Goal: Information Seeking & Learning: Learn about a topic

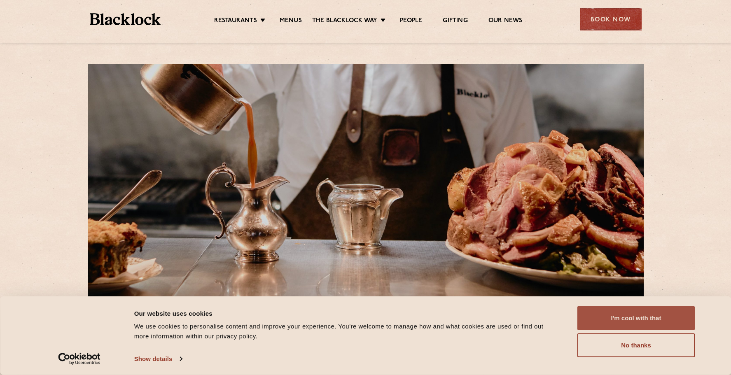
click at [634, 314] on button "I'm cool with that" at bounding box center [637, 319] width 118 height 24
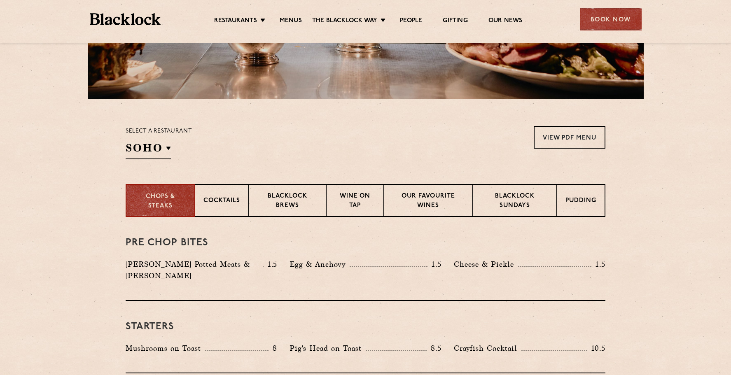
scroll to position [206, 0]
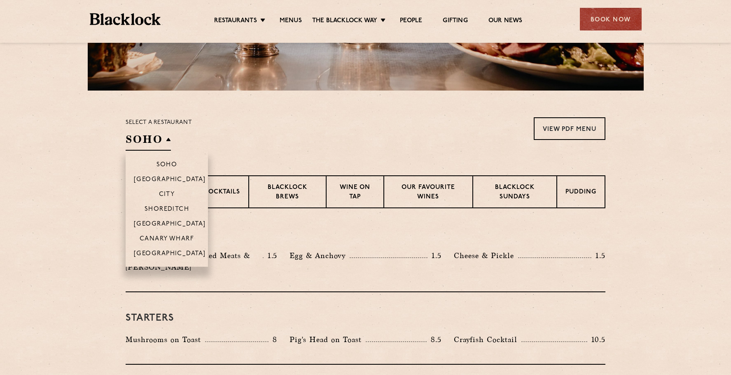
click at [169, 141] on h2 "SOHO" at bounding box center [148, 141] width 45 height 19
click at [168, 207] on p "Shoreditch" at bounding box center [167, 210] width 45 height 8
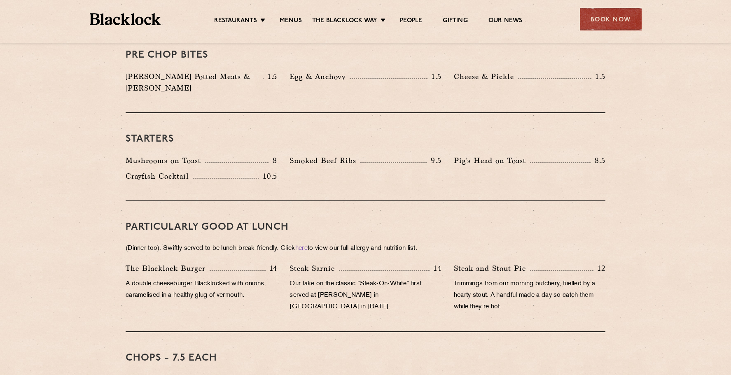
scroll to position [305, 0]
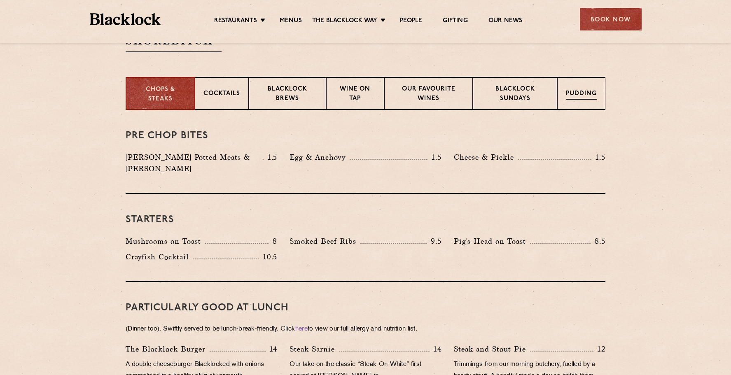
click at [581, 94] on p "Pudding" at bounding box center [581, 94] width 31 height 10
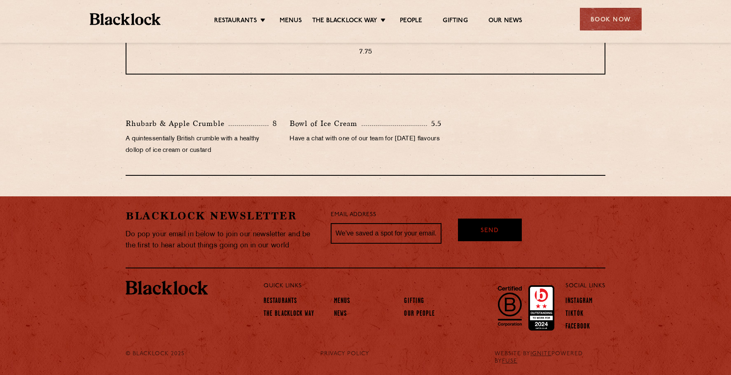
scroll to position [263, 0]
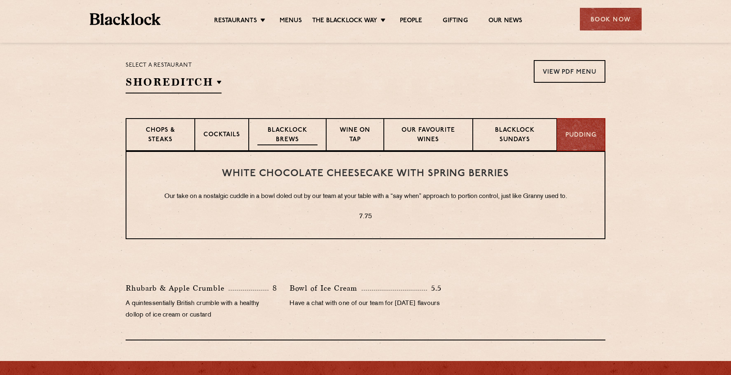
click at [301, 136] on p "Blacklock Brews" at bounding box center [288, 135] width 60 height 19
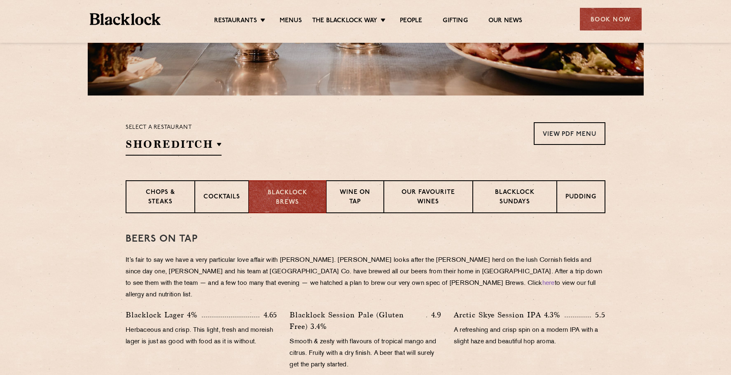
scroll to position [140, 0]
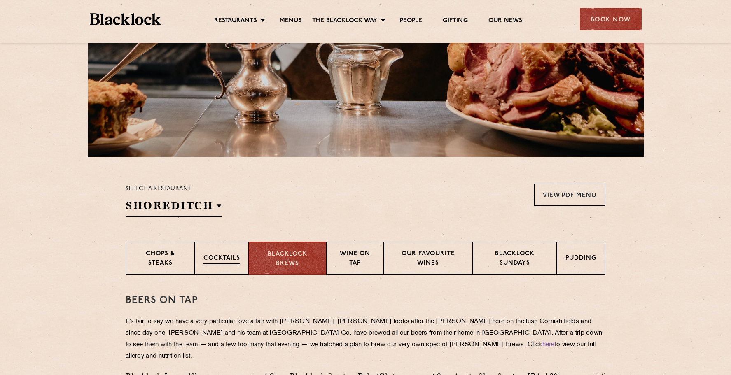
click at [224, 260] on p "Cocktails" at bounding box center [222, 259] width 37 height 10
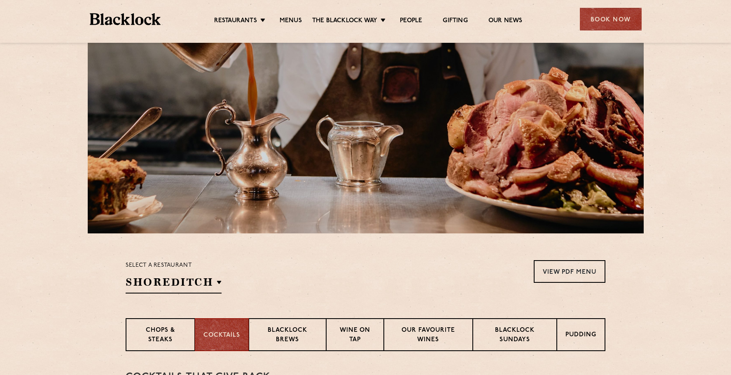
scroll to position [0, 0]
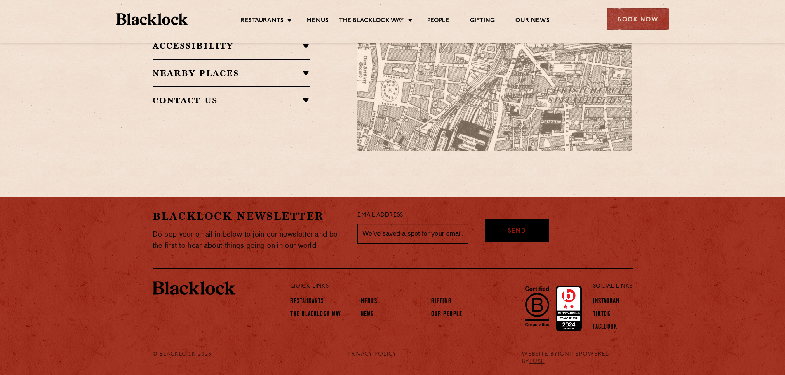
scroll to position [623, 0]
click at [372, 300] on link "Menus" at bounding box center [369, 302] width 16 height 9
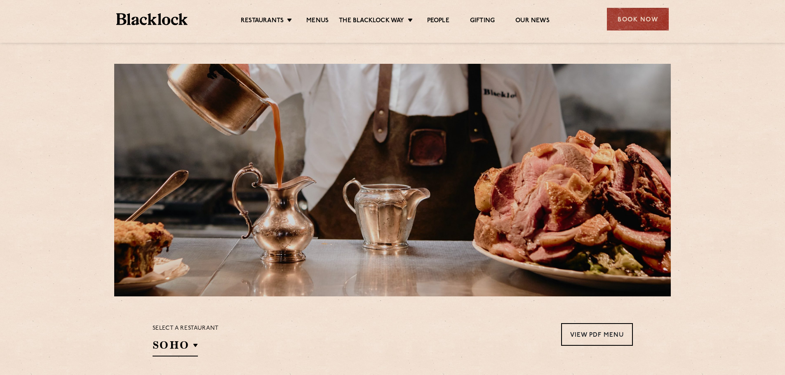
scroll to position [165, 0]
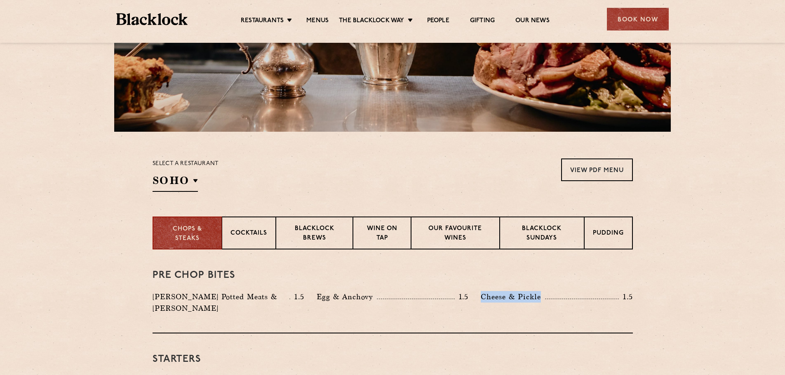
drag, startPoint x: 481, startPoint y: 295, endPoint x: 541, endPoint y: 296, distance: 59.3
click at [541, 296] on p "Cheese & Pickle" at bounding box center [512, 297] width 64 height 12
copy p "Cheese & Pickle"
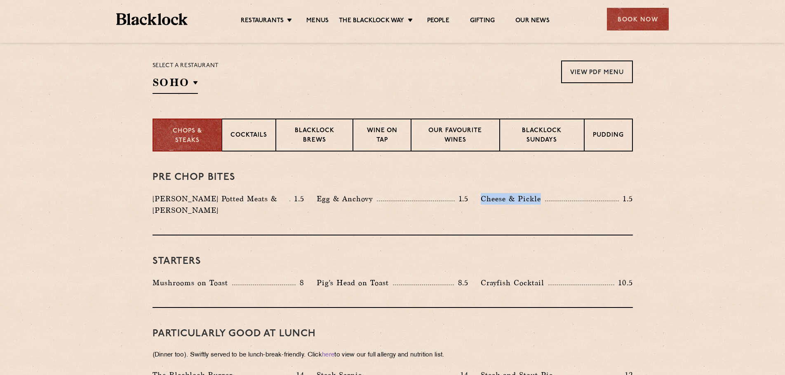
scroll to position [288, 0]
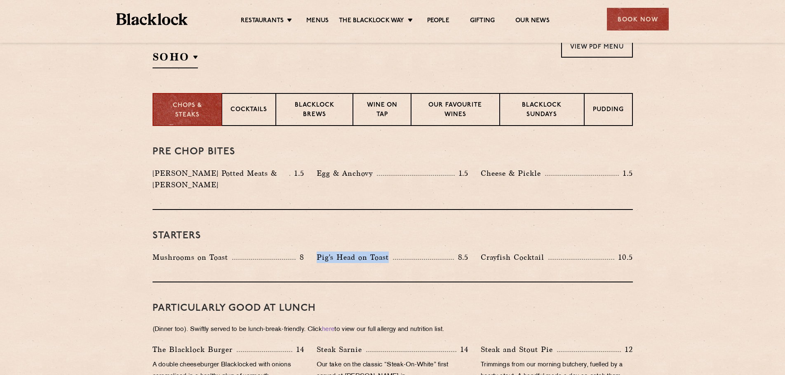
drag, startPoint x: 317, startPoint y: 244, endPoint x: 388, endPoint y: 248, distance: 71.0
click at [388, 252] on p "Pig's Head on Toast" at bounding box center [354, 258] width 76 height 12
copy p "Pig's Head on Toast"
drag, startPoint x: 482, startPoint y: 247, endPoint x: 547, endPoint y: 250, distance: 65.2
click at [547, 252] on p "Crayfish Cocktail" at bounding box center [514, 258] width 68 height 12
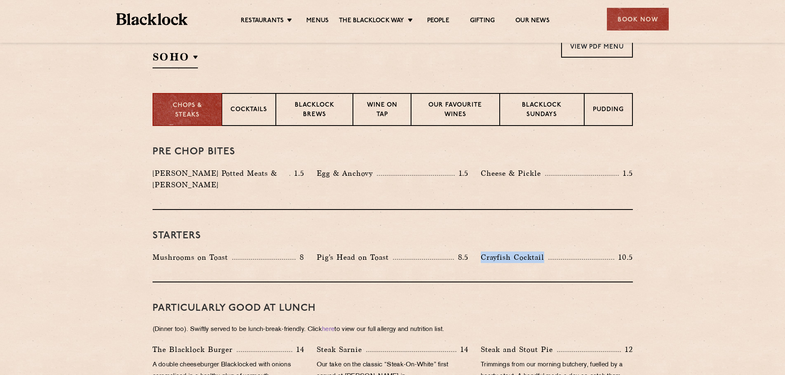
copy p "Crayfish Cocktail"
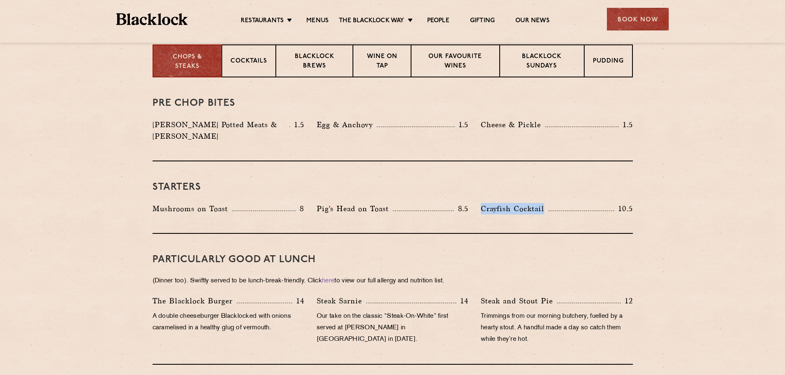
scroll to position [412, 0]
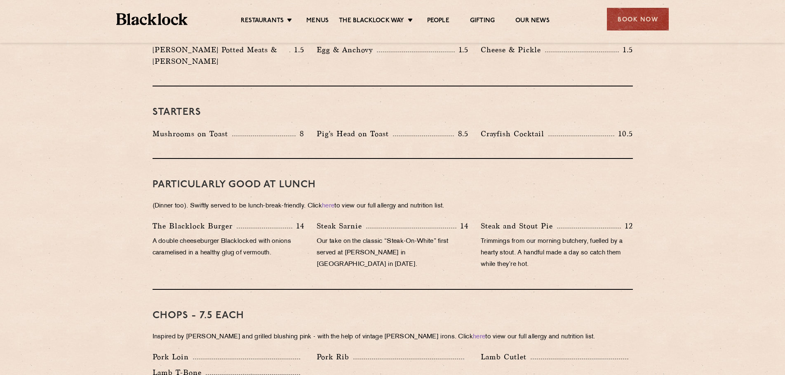
click at [155, 236] on p "A double cheeseburger Blacklocked with onions caramelised in a healthy glug of …" at bounding box center [228, 247] width 152 height 23
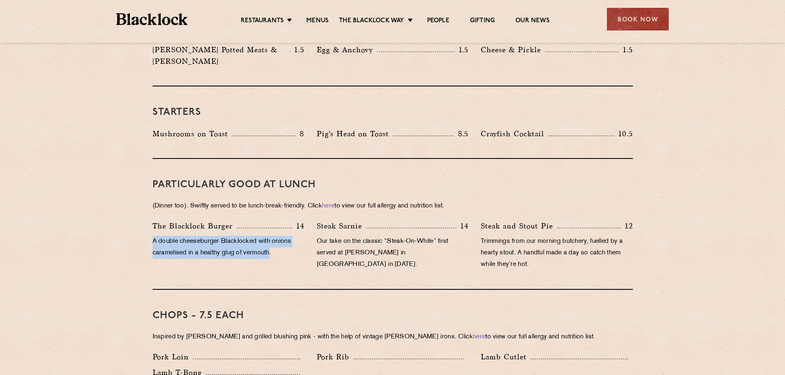
drag, startPoint x: 152, startPoint y: 230, endPoint x: 272, endPoint y: 242, distance: 120.5
click at [272, 242] on p "A double cheeseburger Blacklocked with onions caramelised in a healthy glug of …" at bounding box center [228, 247] width 152 height 23
copy p "A double cheeseburger Blacklocked with onions caramelised in a healthy glug of …"
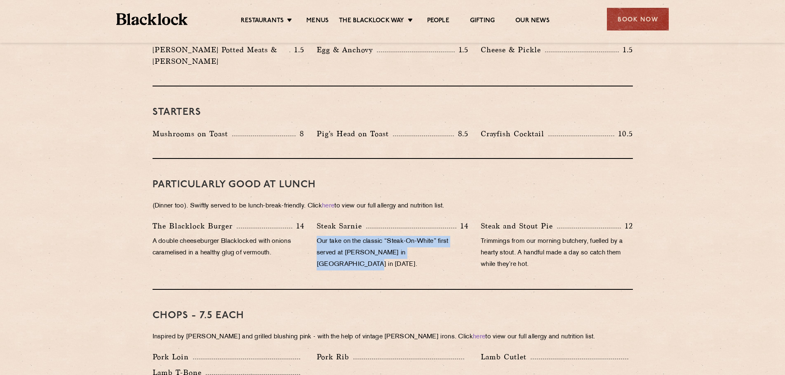
drag, startPoint x: 318, startPoint y: 229, endPoint x: 449, endPoint y: 246, distance: 131.7
click at [449, 246] on p "Our take on the classic “Steak-On-White” first served at Louis’ Lunch in New Ha…" at bounding box center [392, 253] width 152 height 35
copy p "Our take on the classic “Steak-On-White” first served at Louis’ Lunch in New Ha…"
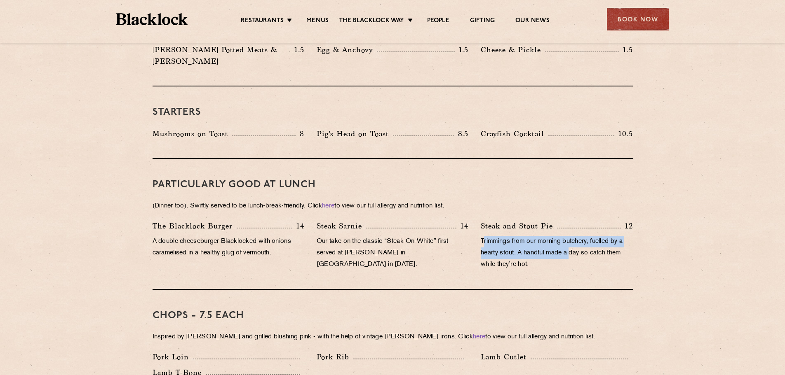
drag, startPoint x: 483, startPoint y: 229, endPoint x: 572, endPoint y: 244, distance: 90.7
click at [572, 244] on p "Trimmings from our morning butchery, fuelled by a hearty stout. A handful made …" at bounding box center [556, 253] width 152 height 35
drag, startPoint x: 477, startPoint y: 230, endPoint x: 530, endPoint y: 256, distance: 58.4
click at [530, 256] on div "Steak and Stout Pie 12 Trimmings from our morning butchery, fuelled by a hearty…" at bounding box center [556, 247] width 164 height 54
copy p "Trimmings from our morning butchery, fuelled by a hearty stout. A handful made …"
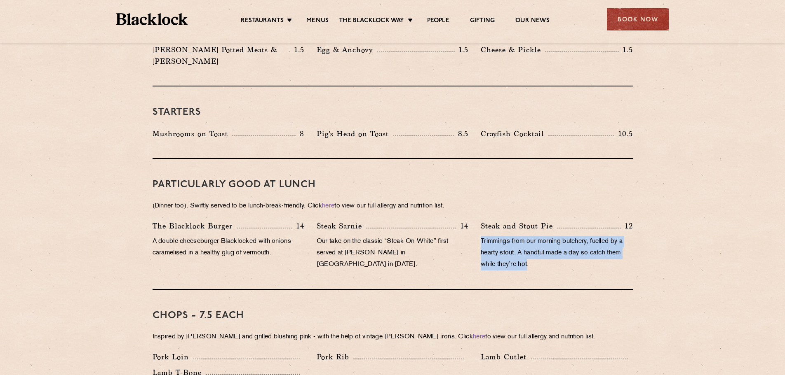
scroll to position [536, 0]
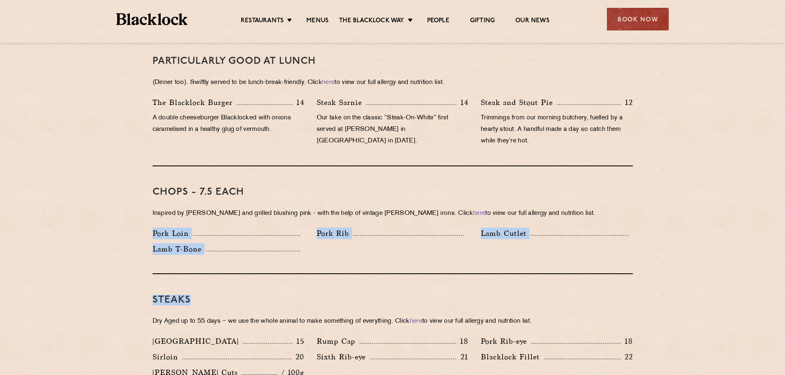
drag, startPoint x: 154, startPoint y: 222, endPoint x: 483, endPoint y: 267, distance: 332.3
copy div "Pork Loin Pork Rib Lamb Cutlet Lamb T-Bone Steaks"
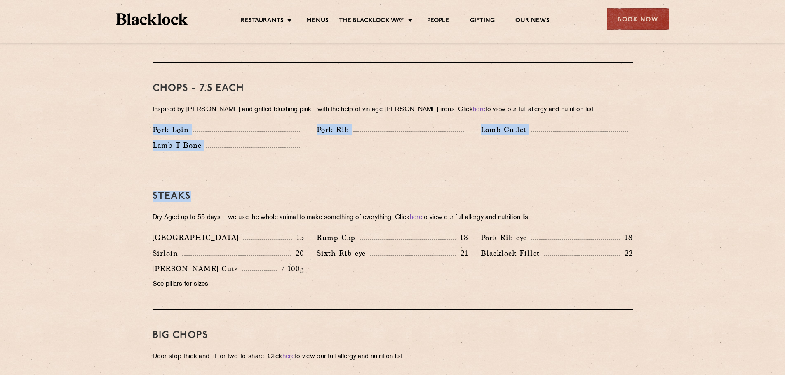
scroll to position [701, 0]
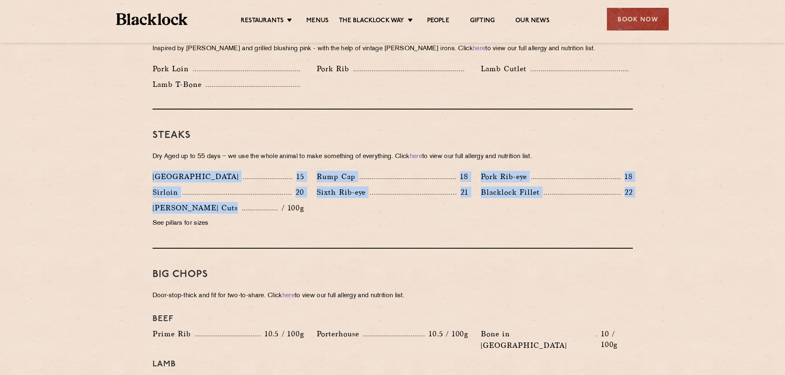
drag, startPoint x: 154, startPoint y: 164, endPoint x: 268, endPoint y: 201, distance: 119.9
click at [268, 201] on div "Denver 15 Rump Cap 18 Pork Rib-eye 18 Sirloin 20 Sixth Rib-eye 21 Blacklock Fil…" at bounding box center [392, 202] width 492 height 63
copy div "Denver 15 Rump Cap 18 Pork Rib-eye 18 Sirloin 20 Sixth Rib-eye 21 Blacklock Fil…"
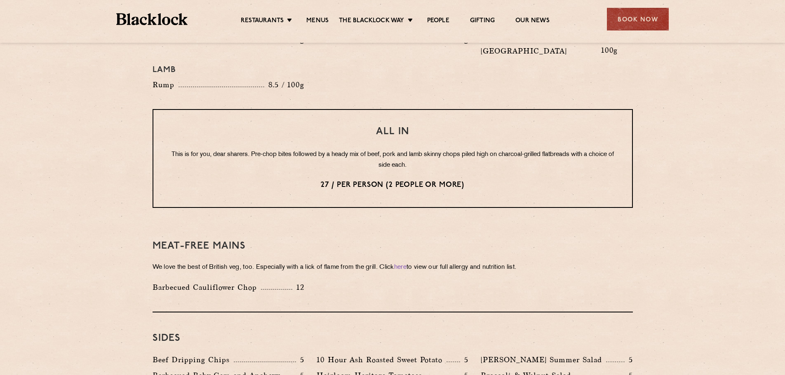
scroll to position [1113, 0]
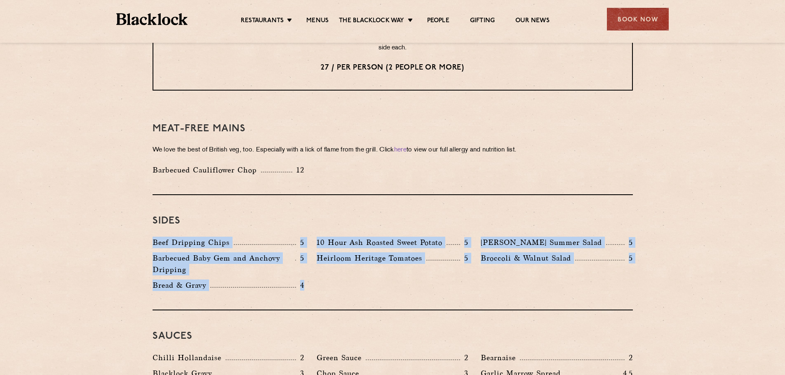
drag, startPoint x: 153, startPoint y: 220, endPoint x: 309, endPoint y: 257, distance: 160.6
click at [309, 257] on div "Beef Dripping Chips 5 10 Hour Ash Roasted Sweet Potato 5 Roy's Summer Salad 5 B…" at bounding box center [392, 266] width 492 height 59
copy div "Beef Dripping Chips 5 10 Hour Ash Roasted Sweet Potato 5 Roy's Summer Salad 5 B…"
